Goal: Transaction & Acquisition: Purchase product/service

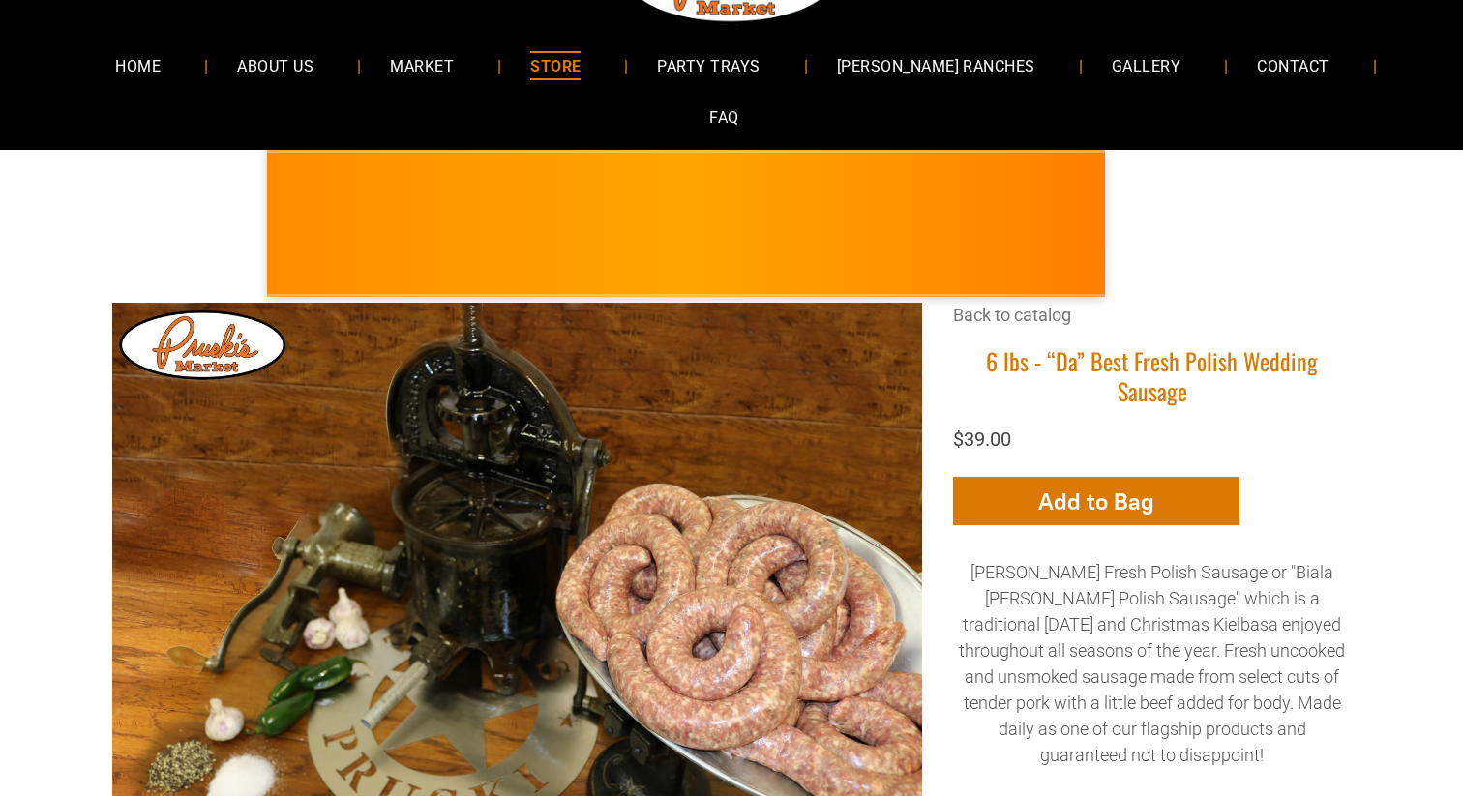
scroll to position [66, 0]
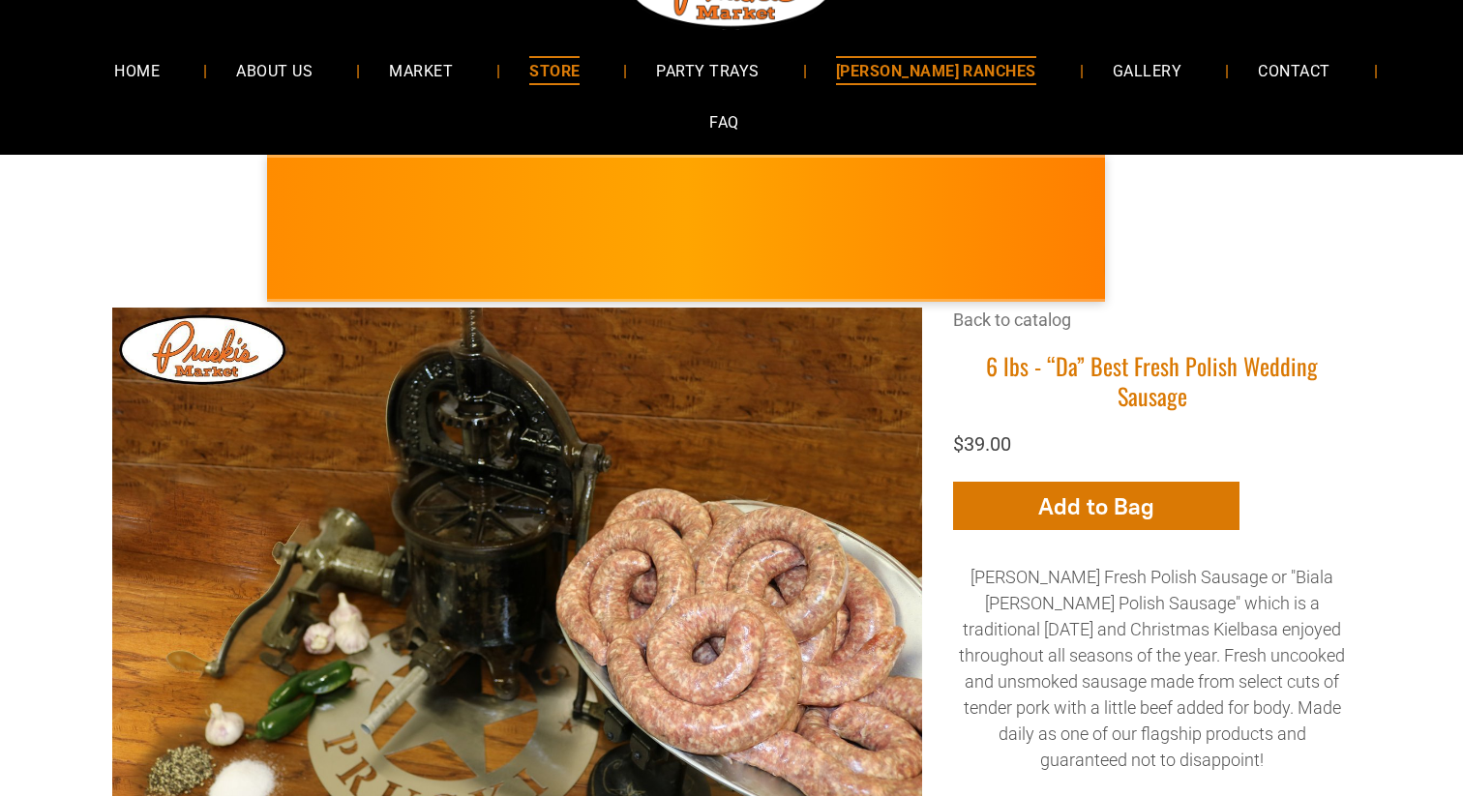
click at [851, 74] on span "[PERSON_NAME] RANCHES" at bounding box center [936, 70] width 200 height 28
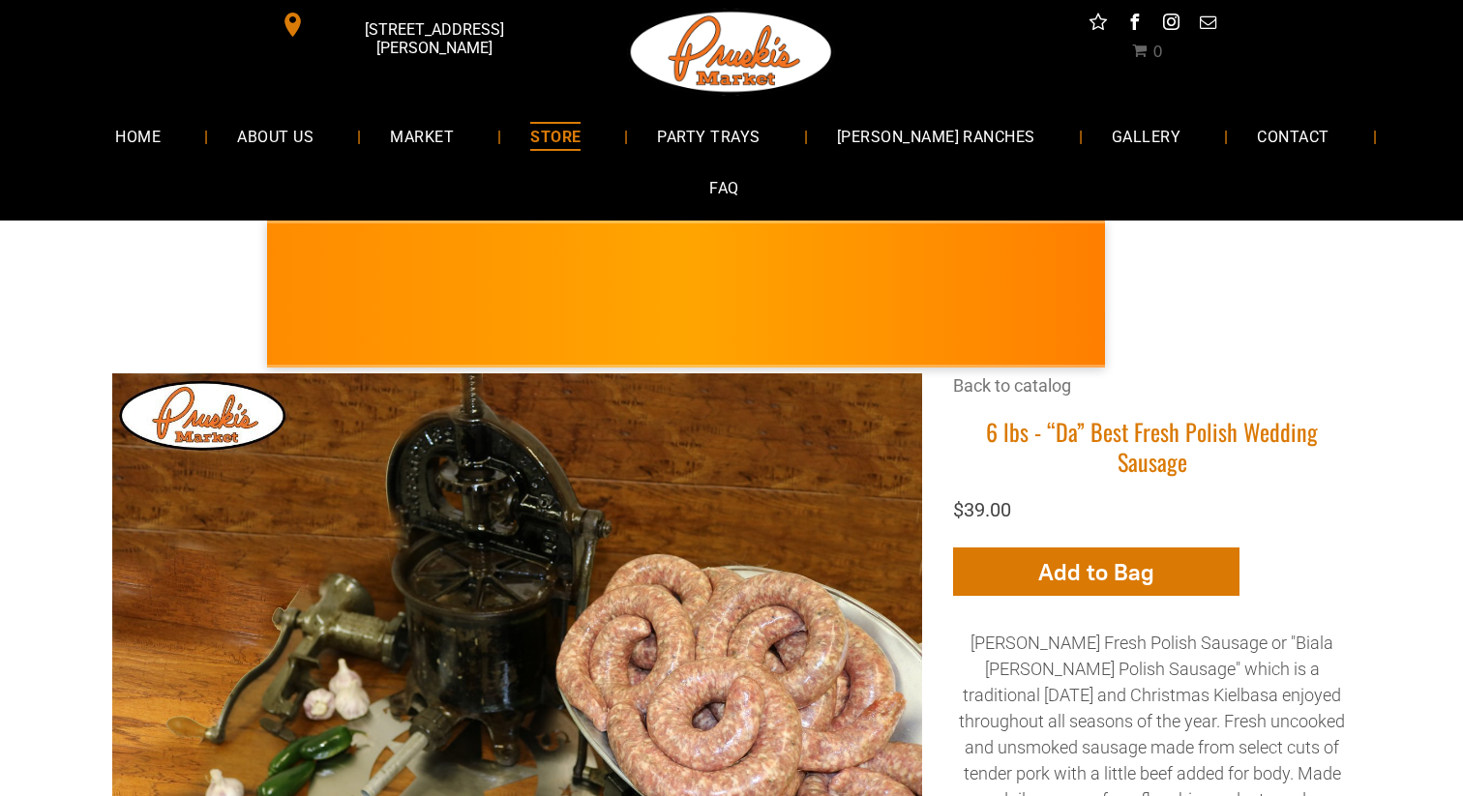
click at [549, 127] on span "STORE" at bounding box center [555, 136] width 50 height 28
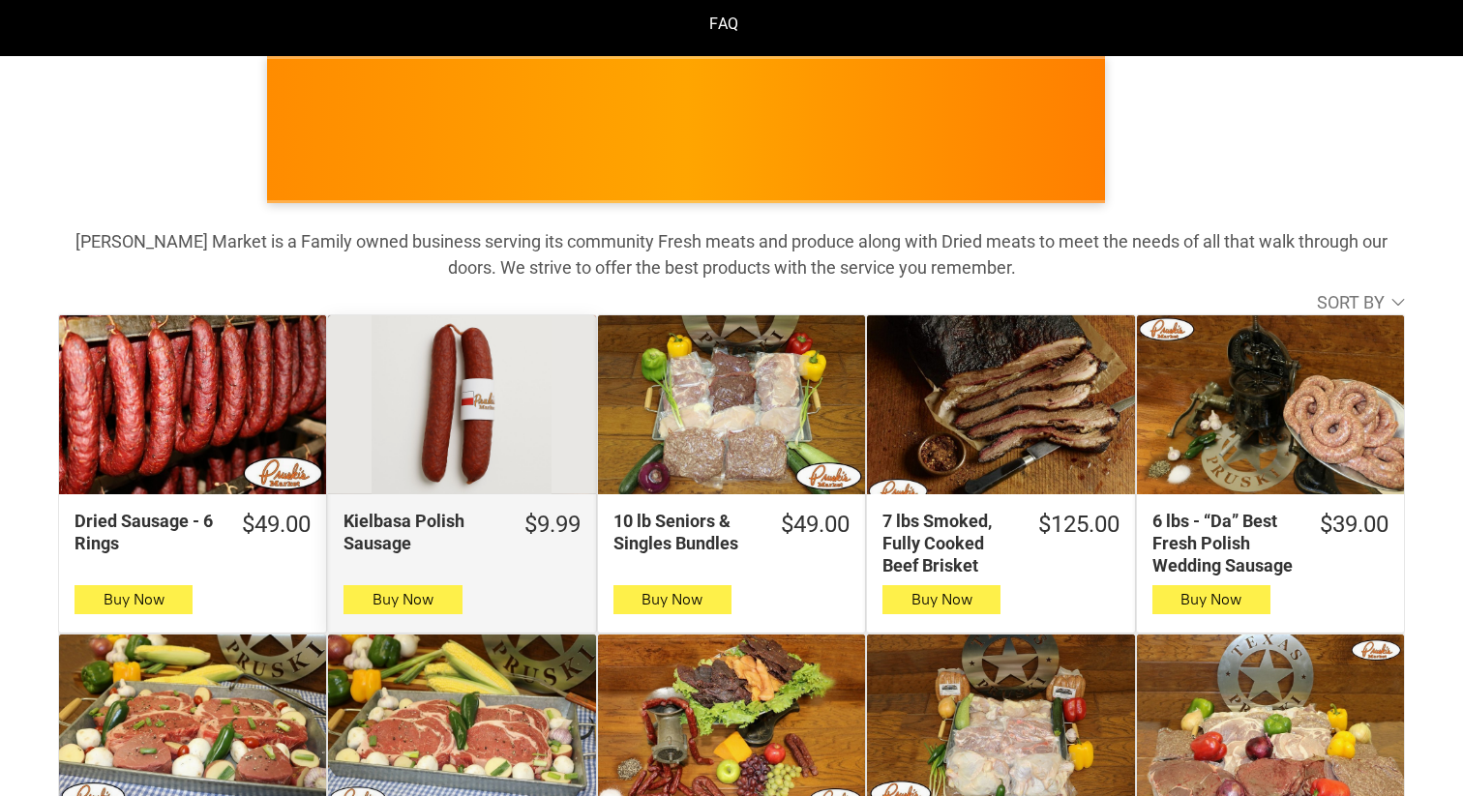
scroll to position [163, 0]
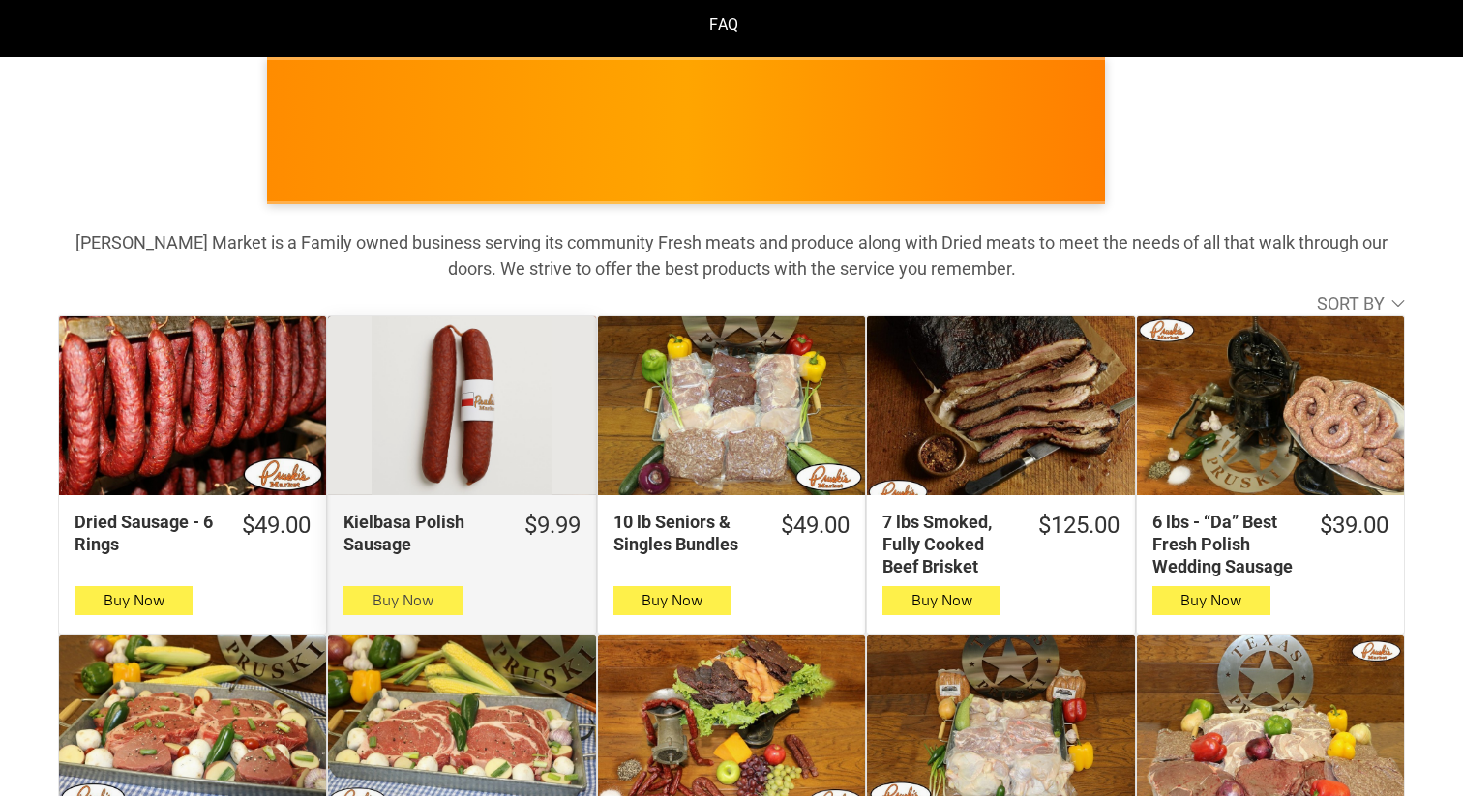
click at [391, 587] on span "button" at bounding box center [403, 600] width 28 height 27
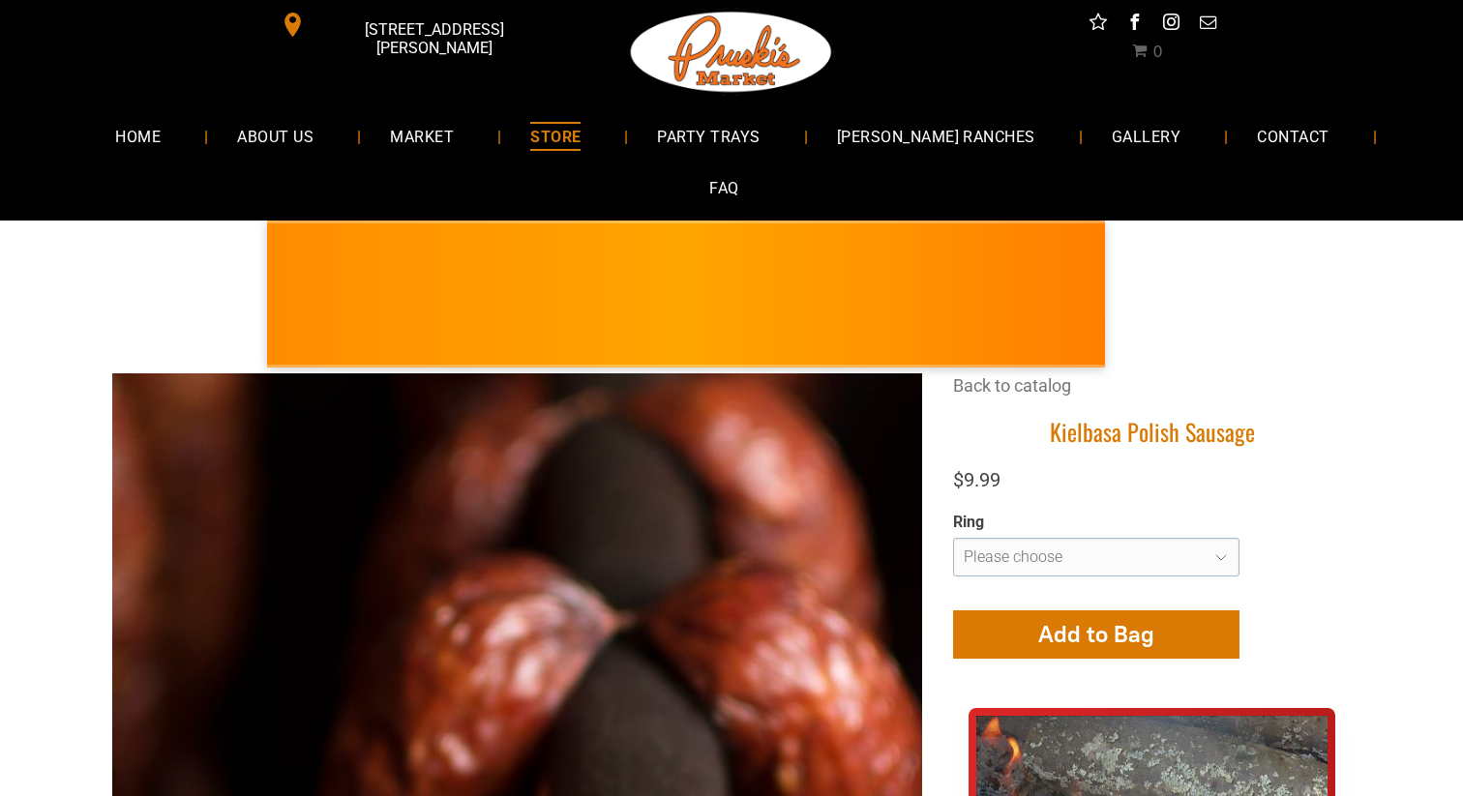
scroll to position [1, 0]
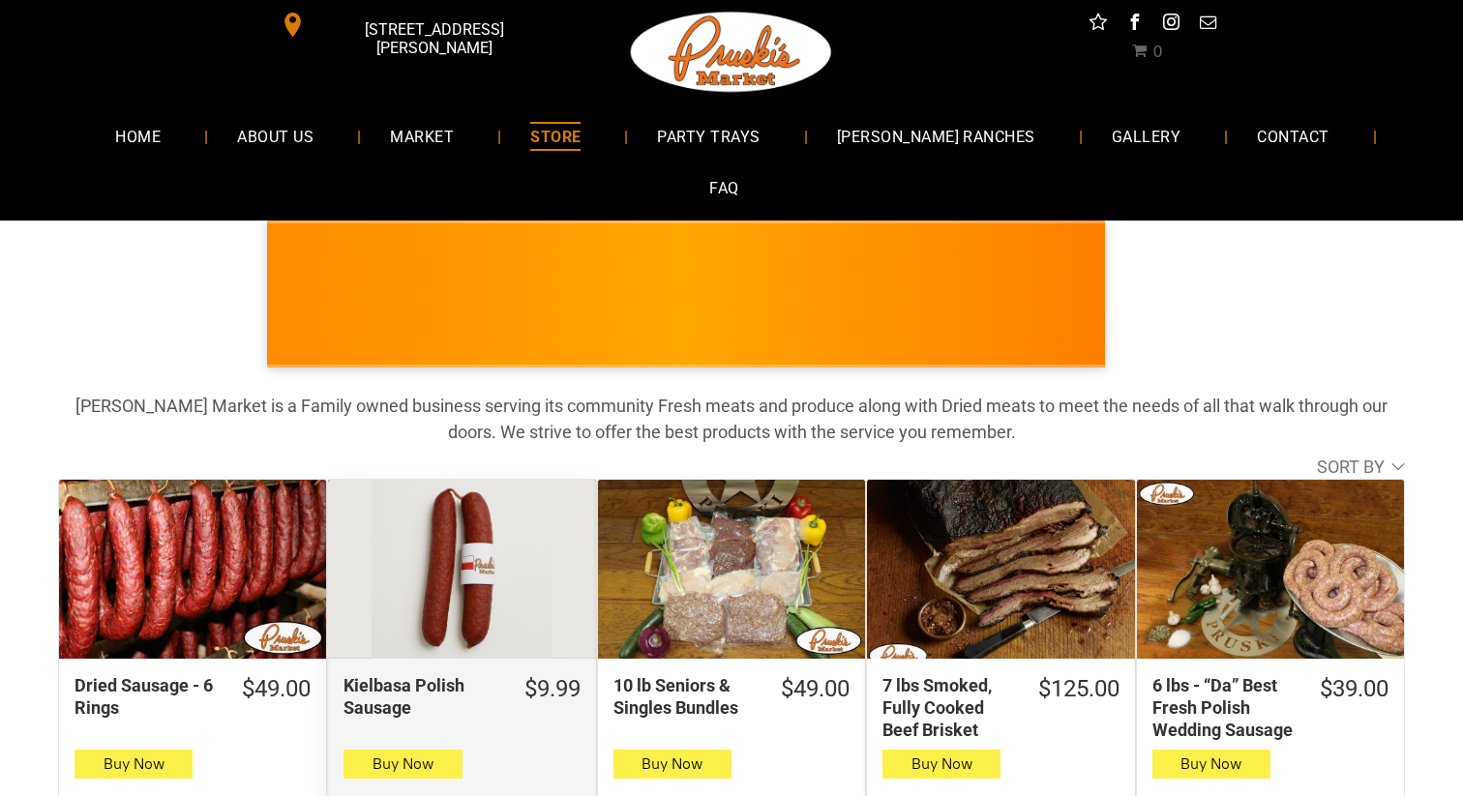
click at [409, 548] on div "Kielbasa Polish Sausage" at bounding box center [461, 569] width 267 height 178
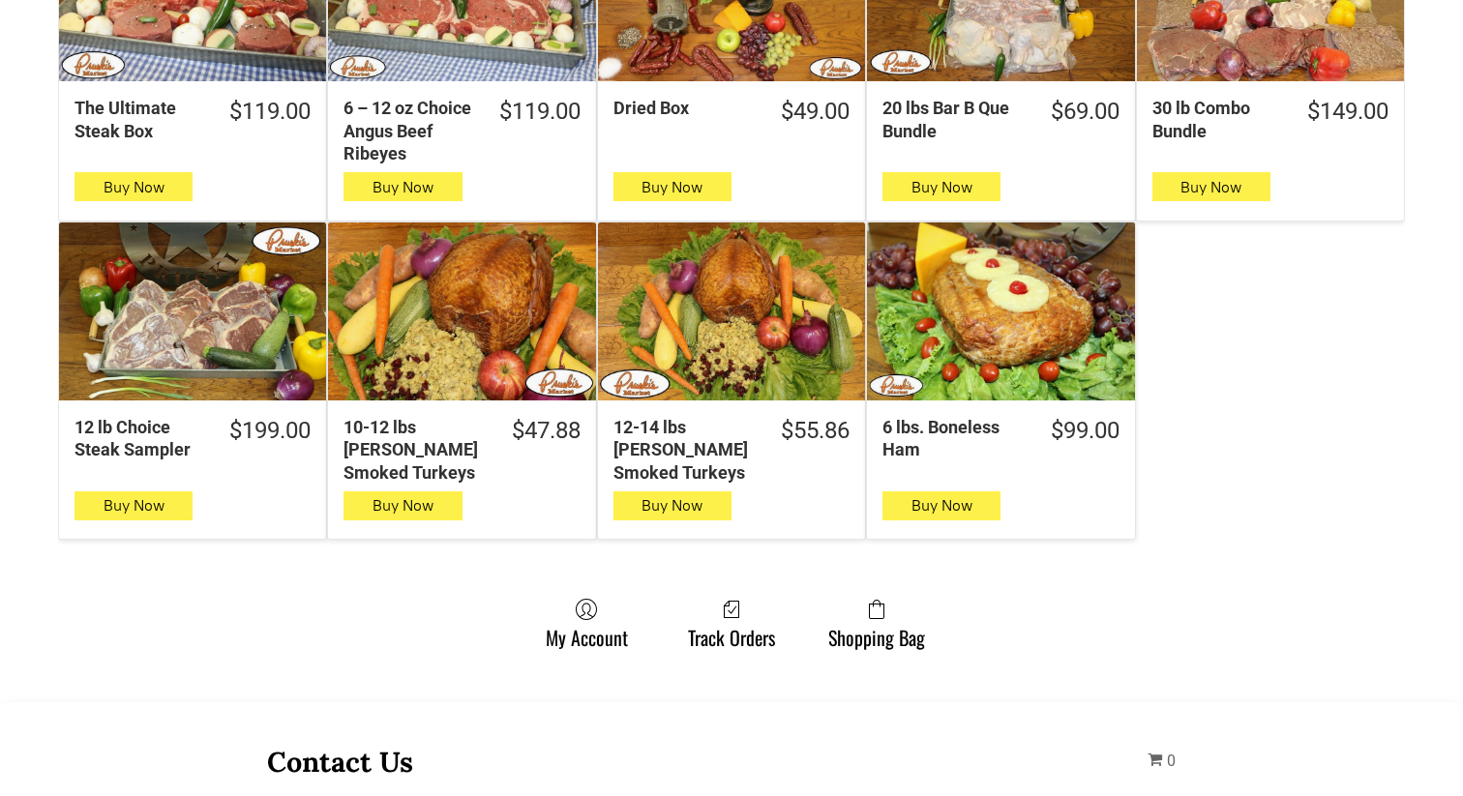
scroll to position [944, 0]
